Goal: Transaction & Acquisition: Obtain resource

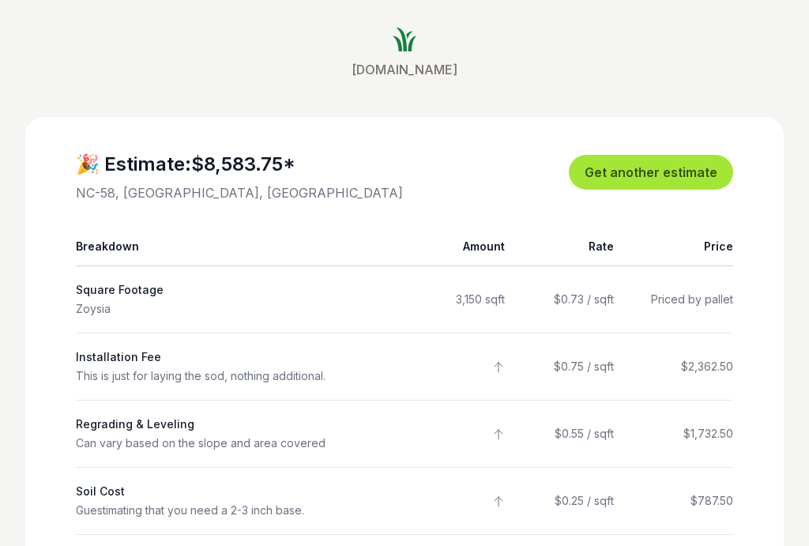
click at [683, 166] on link "Get another estimate" at bounding box center [651, 172] width 164 height 35
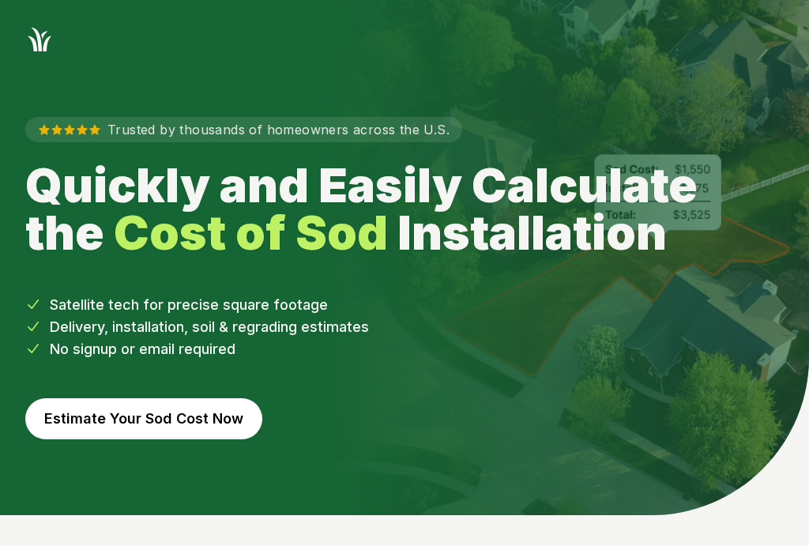
click at [106, 421] on button "Estimate Your Sod Cost Now" at bounding box center [143, 418] width 237 height 41
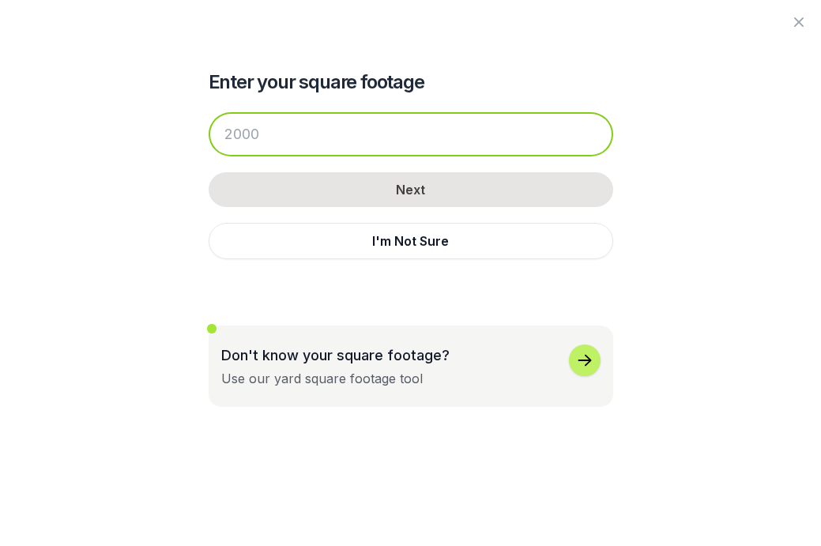
click at [283, 135] on input "number" at bounding box center [411, 134] width 404 height 44
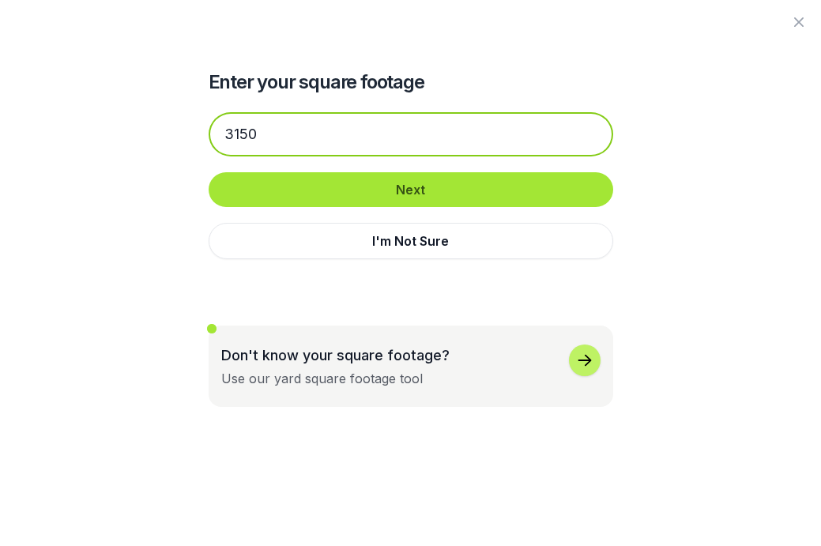
type input "3150"
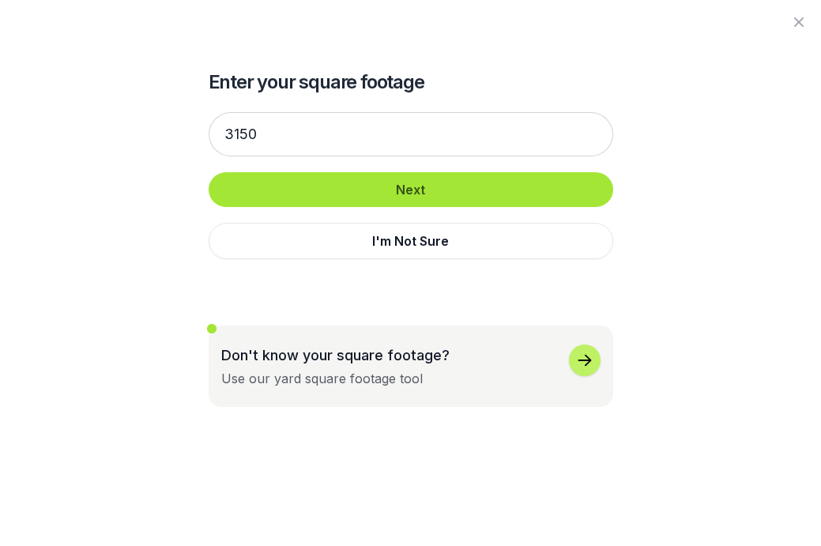
click at [416, 185] on button "Next" at bounding box center [411, 189] width 404 height 35
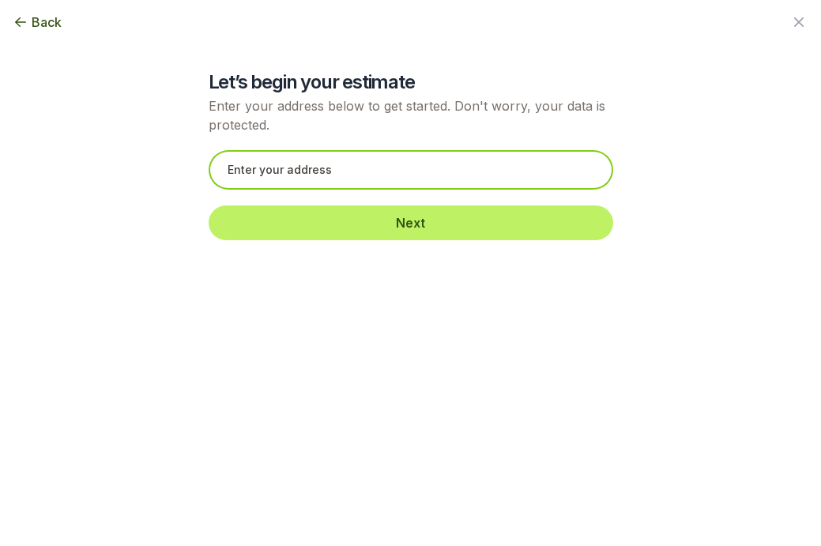
click at [410, 181] on input "text" at bounding box center [411, 170] width 404 height 40
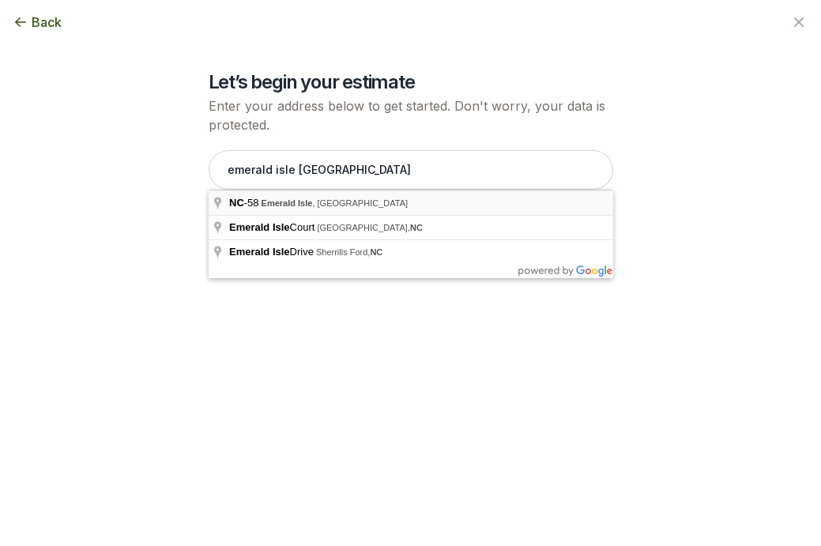
type input "NC-58, [GEOGRAPHIC_DATA], [GEOGRAPHIC_DATA]"
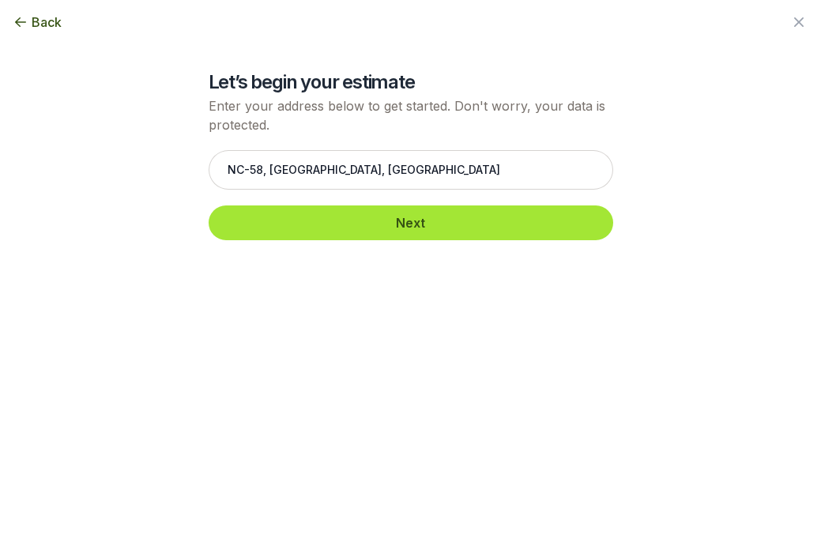
click at [354, 217] on button "Next" at bounding box center [411, 222] width 404 height 35
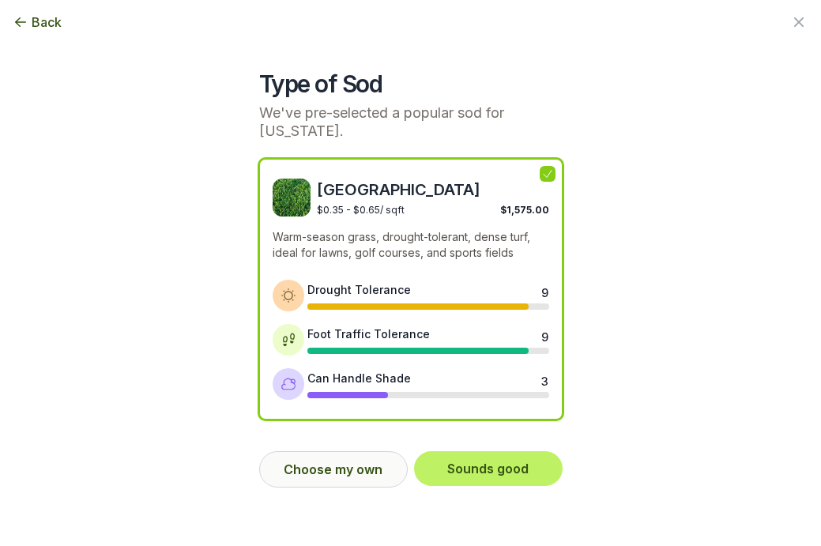
click at [344, 470] on button "Choose my own" at bounding box center [333, 469] width 149 height 36
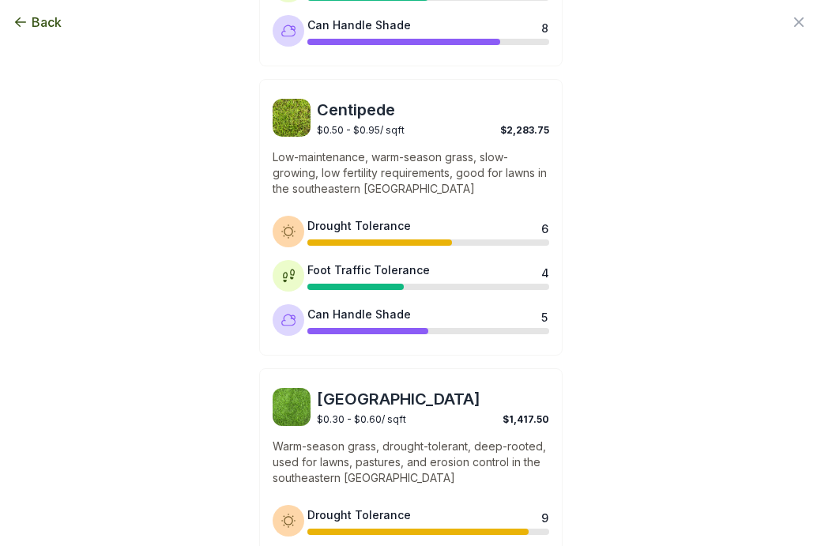
scroll to position [1234, 0]
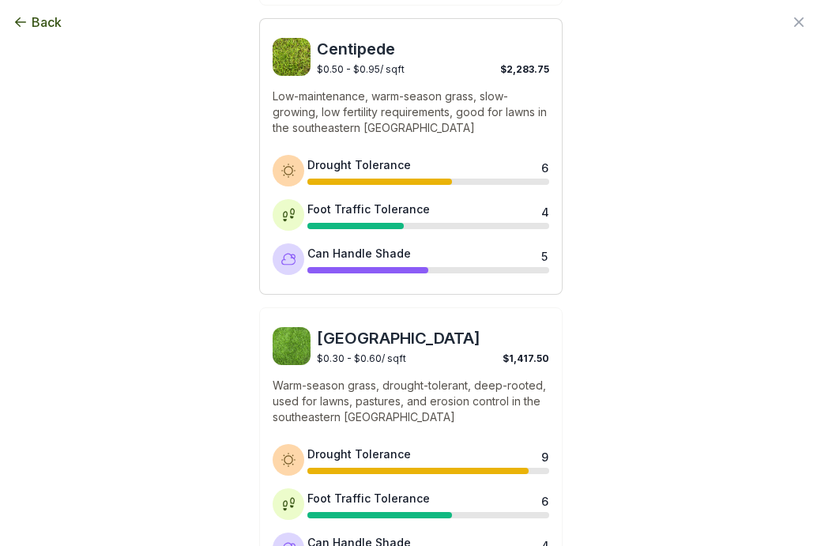
click at [470, 134] on p "Low-maintenance, warm-season grass, slow-growing, low fertility requirements, g…" at bounding box center [411, 111] width 277 height 47
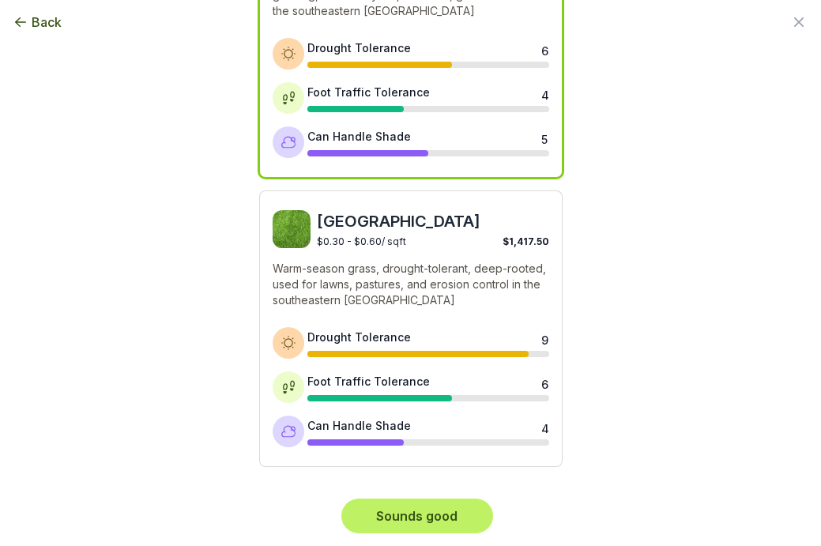
scroll to position [1350, 0]
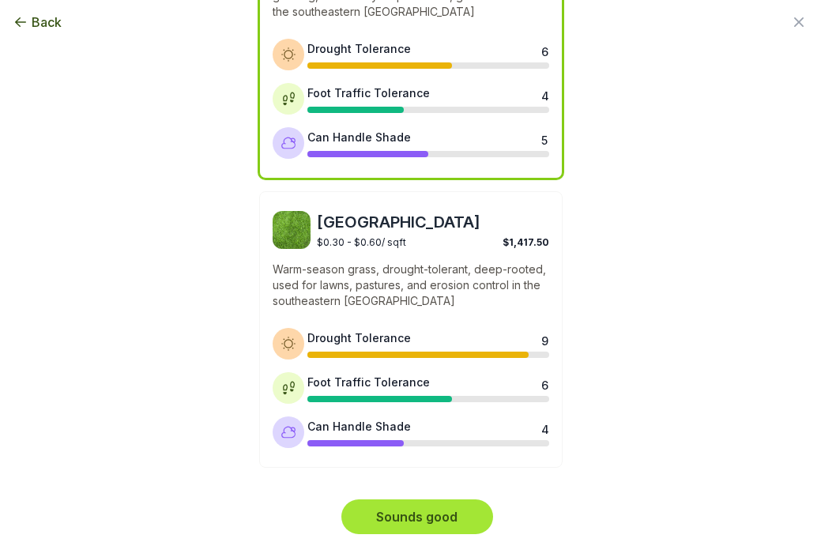
click at [411, 507] on button "Sounds good" at bounding box center [417, 516] width 152 height 35
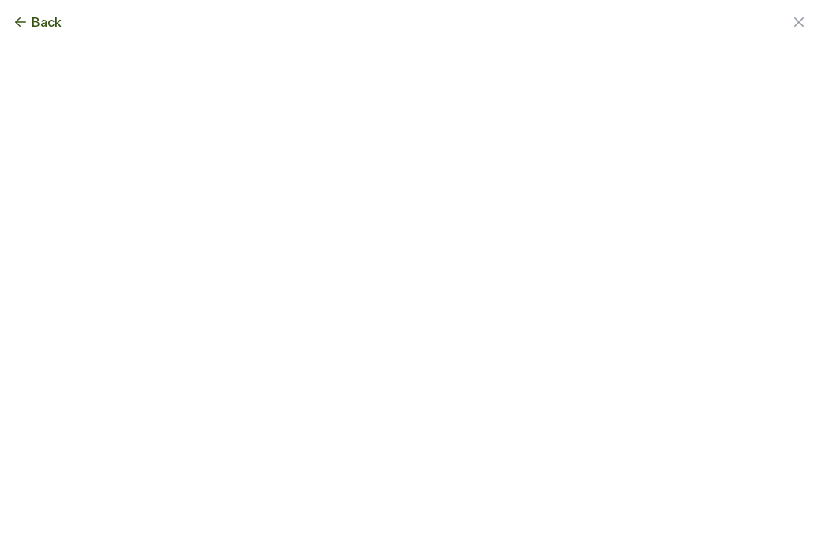
scroll to position [0, 0]
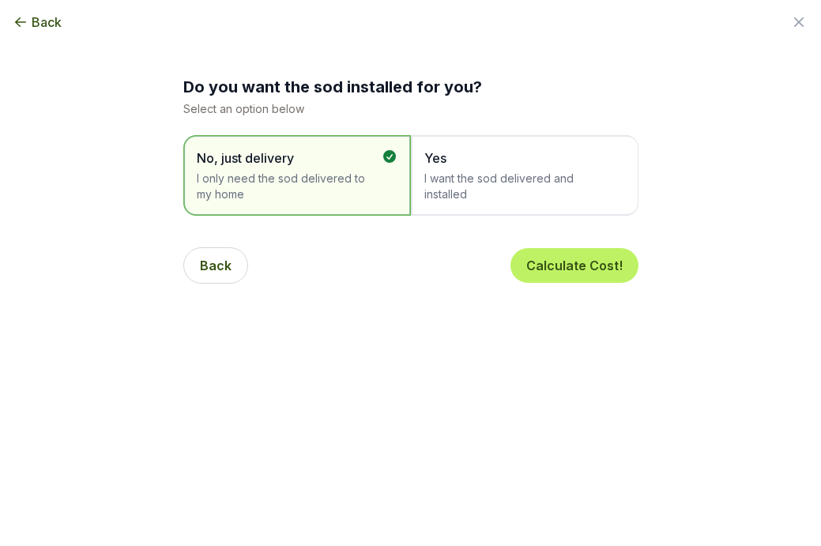
click at [566, 208] on div "Yes I want the sod delivered and installed" at bounding box center [525, 175] width 228 height 81
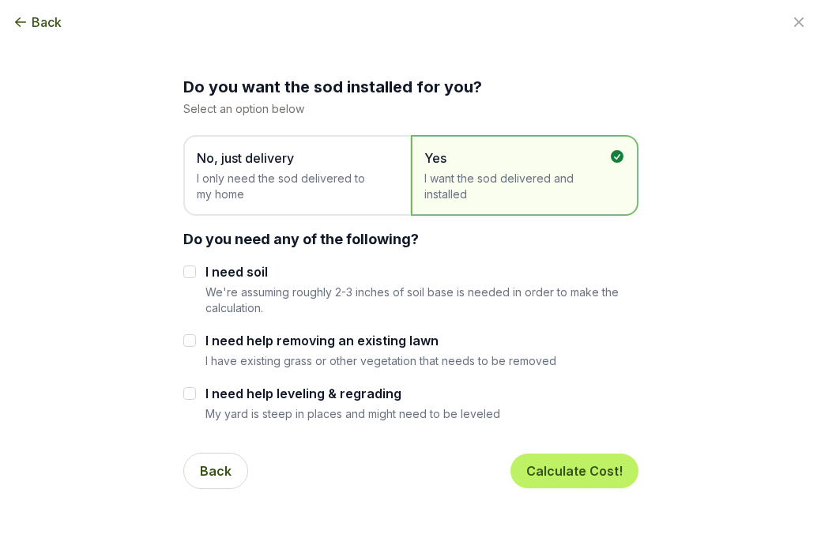
click at [186, 271] on input "I need soil" at bounding box center [189, 271] width 13 height 13
checkbox input "true"
click at [556, 465] on button "Calculate Cost!" at bounding box center [574, 470] width 128 height 35
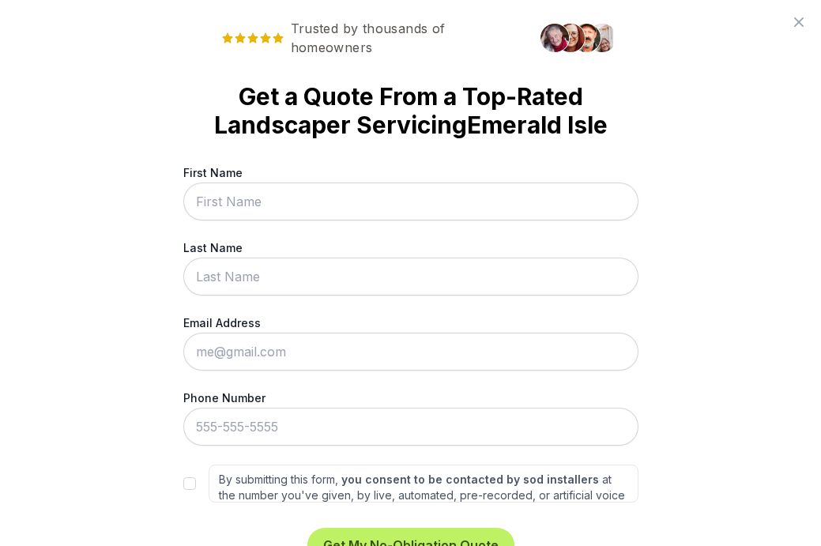
type input "j"
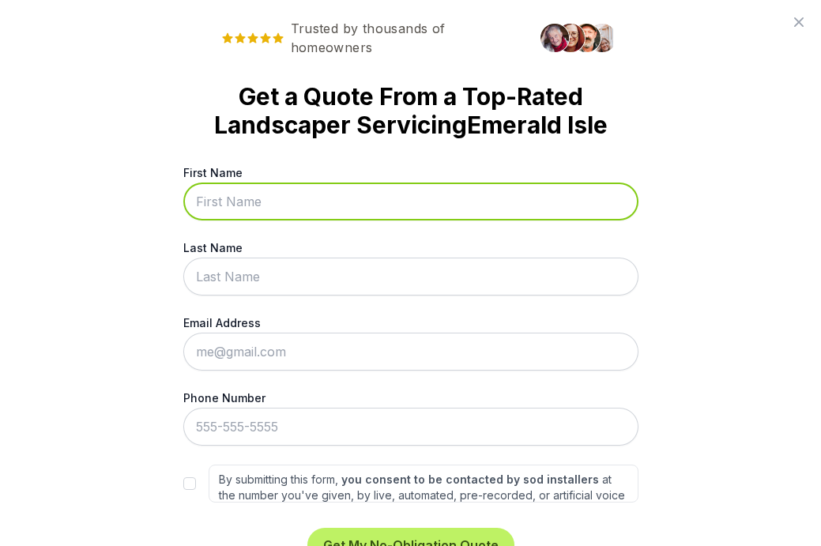
type input "[PERSON_NAME]"
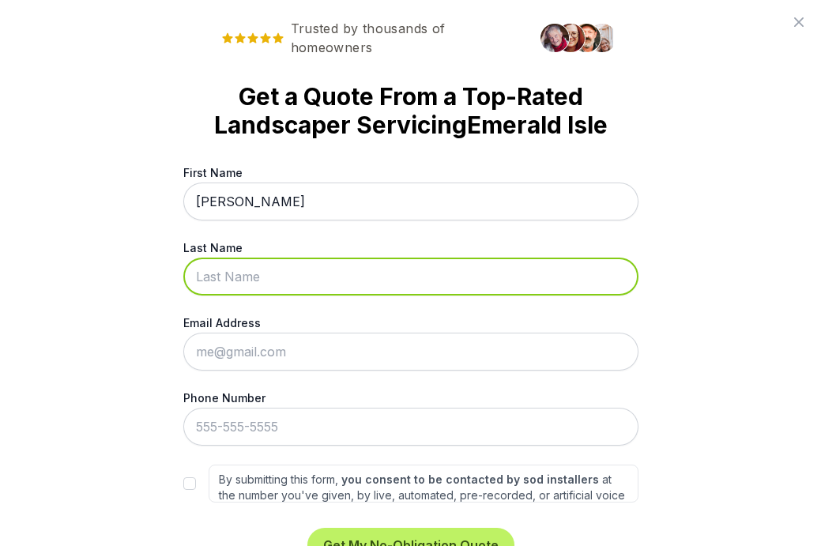
type input "[PERSON_NAME]"
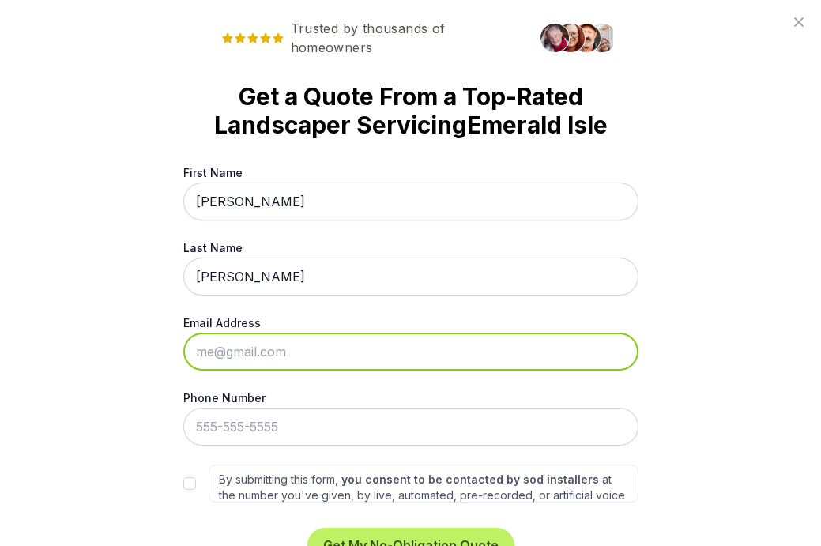
type input "[PERSON_NAME][EMAIL_ADDRESS][DOMAIN_NAME]"
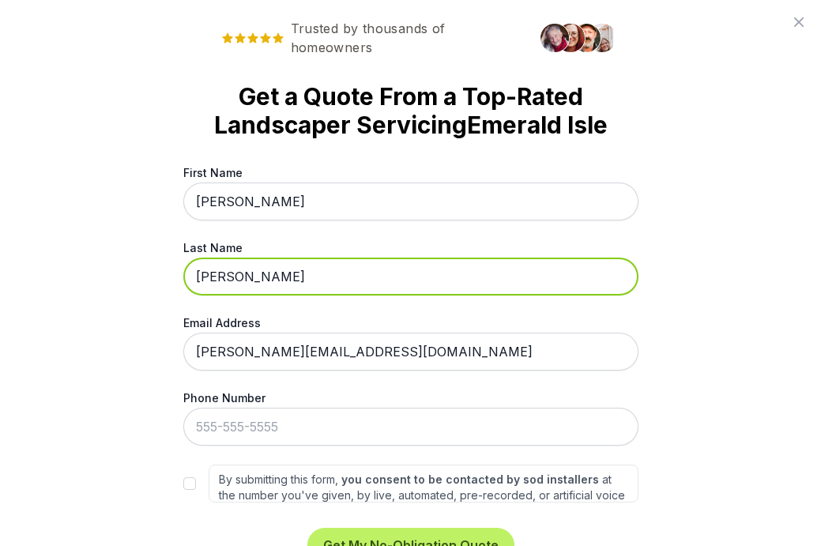
drag, startPoint x: 230, startPoint y: 277, endPoint x: 172, endPoint y: 282, distance: 57.9
click at [173, 282] on div "Trusted by thousands of homeowners Get a Quote From a Top-Rated Landscaper Serv…" at bounding box center [410, 273] width 821 height 546
type input "k"
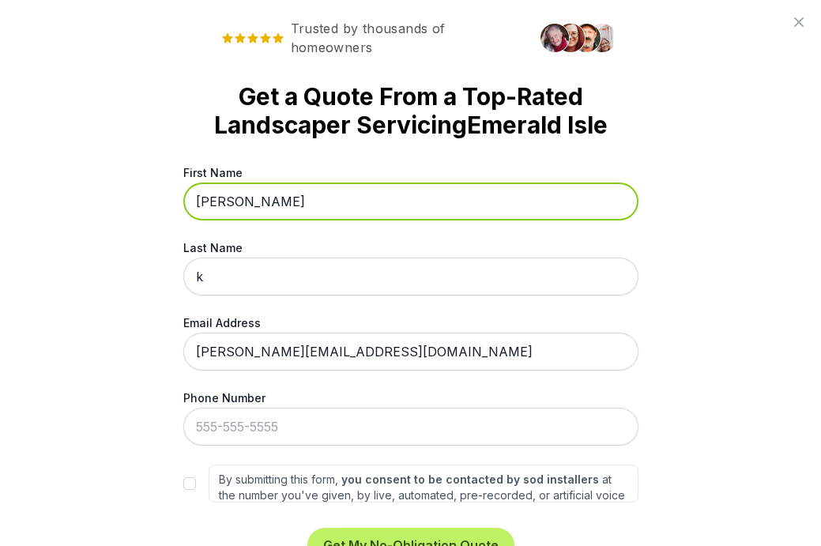
click at [235, 199] on input "[PERSON_NAME]" at bounding box center [410, 201] width 455 height 38
type input "j"
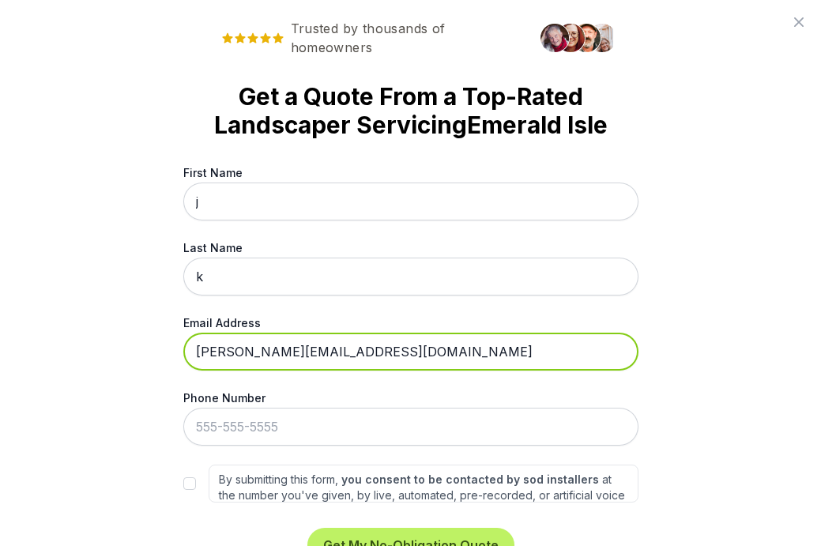
drag, startPoint x: 421, startPoint y: 357, endPoint x: 162, endPoint y: 351, distance: 259.2
click at [160, 352] on div "Trusted by thousands of homeowners Get a Quote From a Top-Rated Landscaper Serv…" at bounding box center [410, 273] width 821 height 546
type input "[EMAIL_ADDRESS][DOMAIN_NAME]"
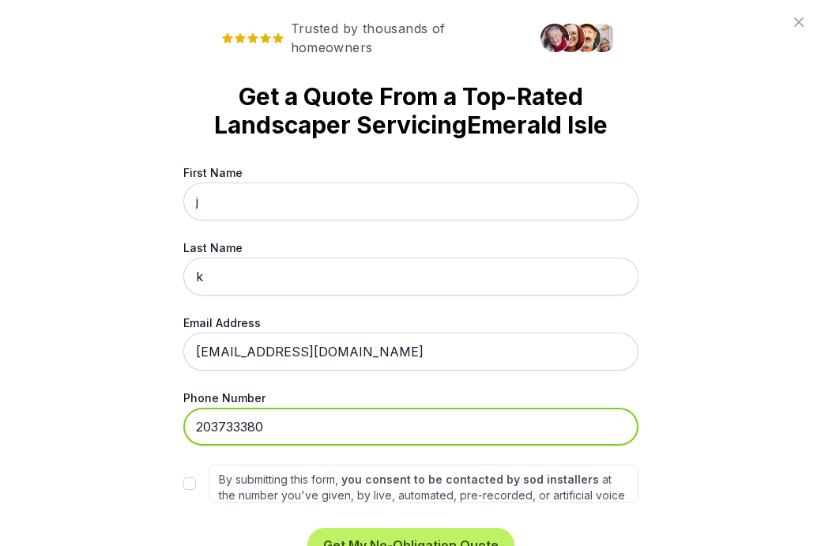
type input "[PHONE_NUMBER]"
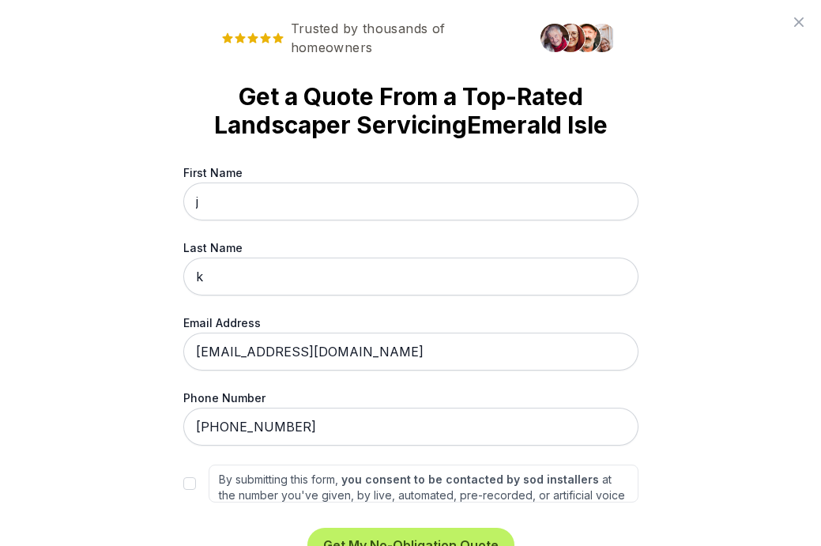
click at [185, 482] on input "By submitting this form, you consent to be contacted by sod installers at the n…" at bounding box center [189, 483] width 13 height 13
checkbox input "true"
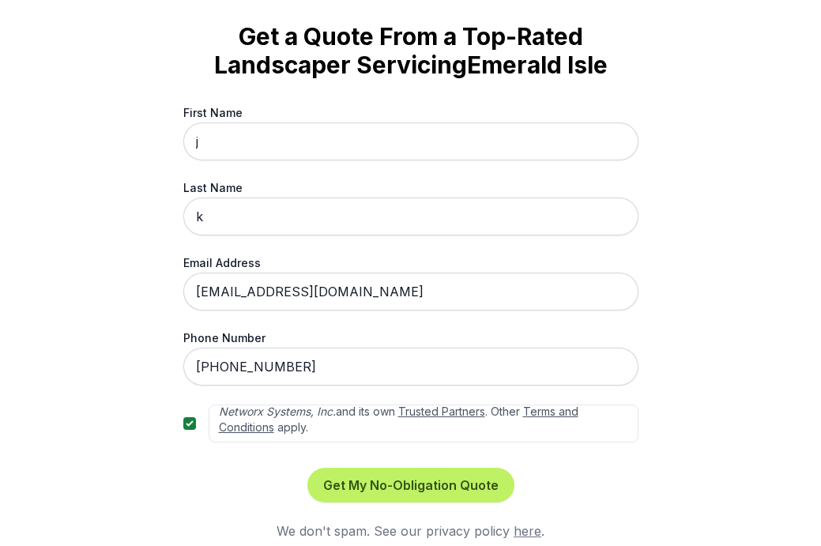
scroll to position [61, 0]
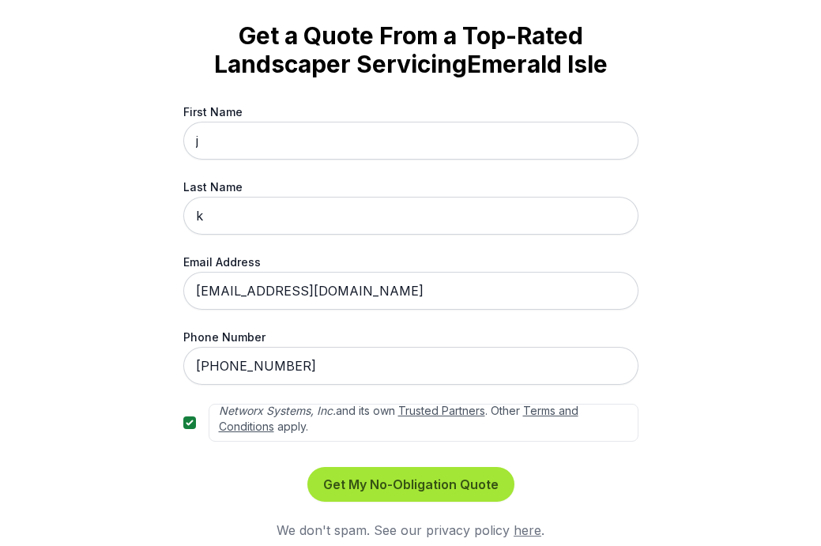
click at [360, 483] on button "Get My No-Obligation Quote" at bounding box center [410, 484] width 207 height 35
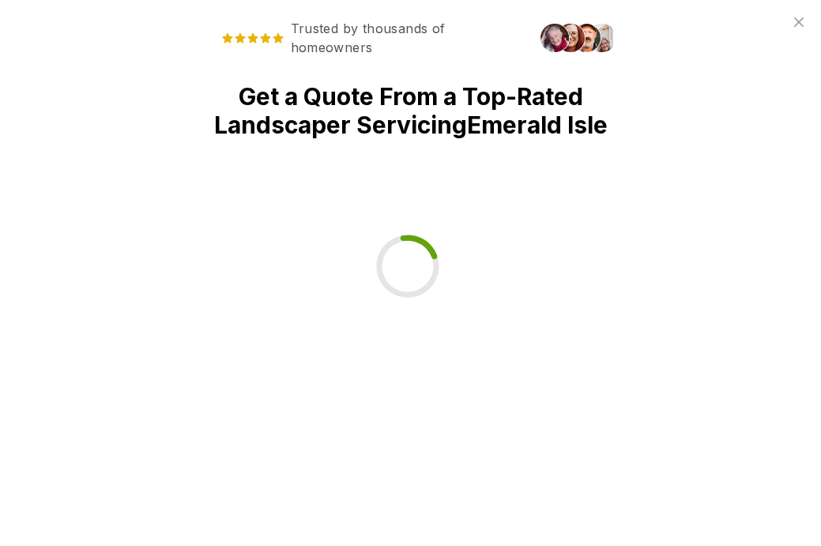
scroll to position [0, 0]
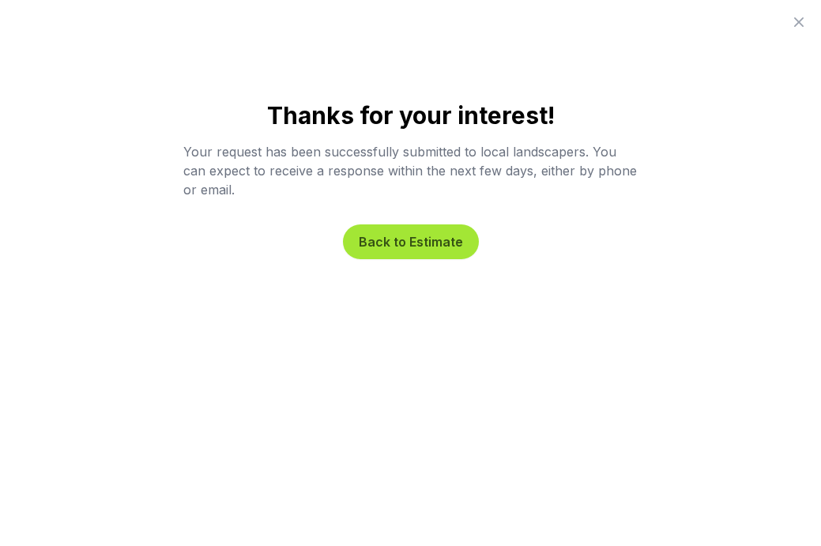
click at [439, 244] on button "Back to Estimate" at bounding box center [411, 241] width 136 height 35
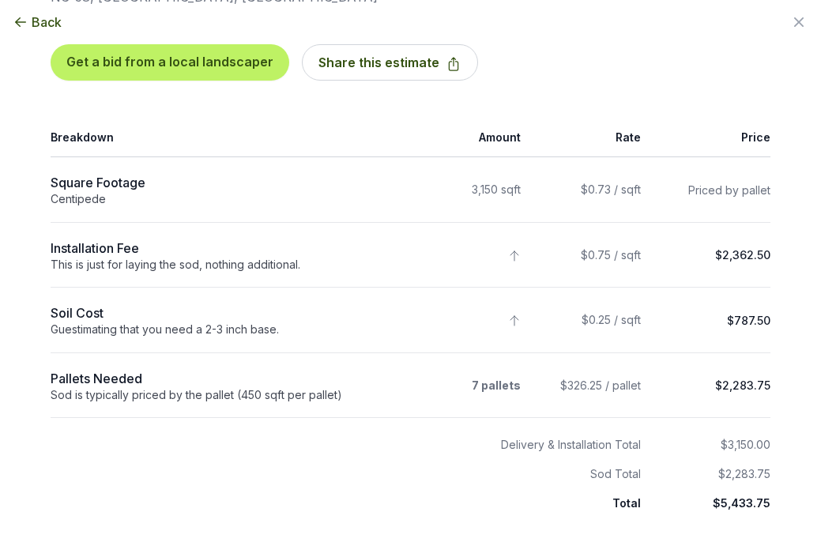
scroll to position [111, 0]
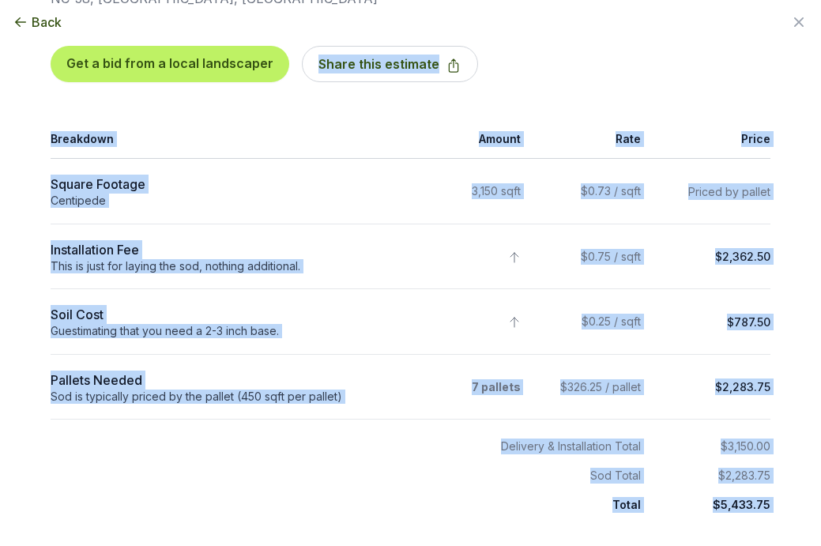
drag, startPoint x: 20, startPoint y: 116, endPoint x: 399, endPoint y: 514, distance: 549.3
click at [399, 435] on div "Back Enter your square footage 3150 Next I'm Not Sure Let’s begin your estimate…" at bounding box center [410, 162] width 821 height 546
click at [581, 53] on div "Get a bid from a local landscaper Share this estimate" at bounding box center [411, 64] width 720 height 112
